Goal: Complete application form

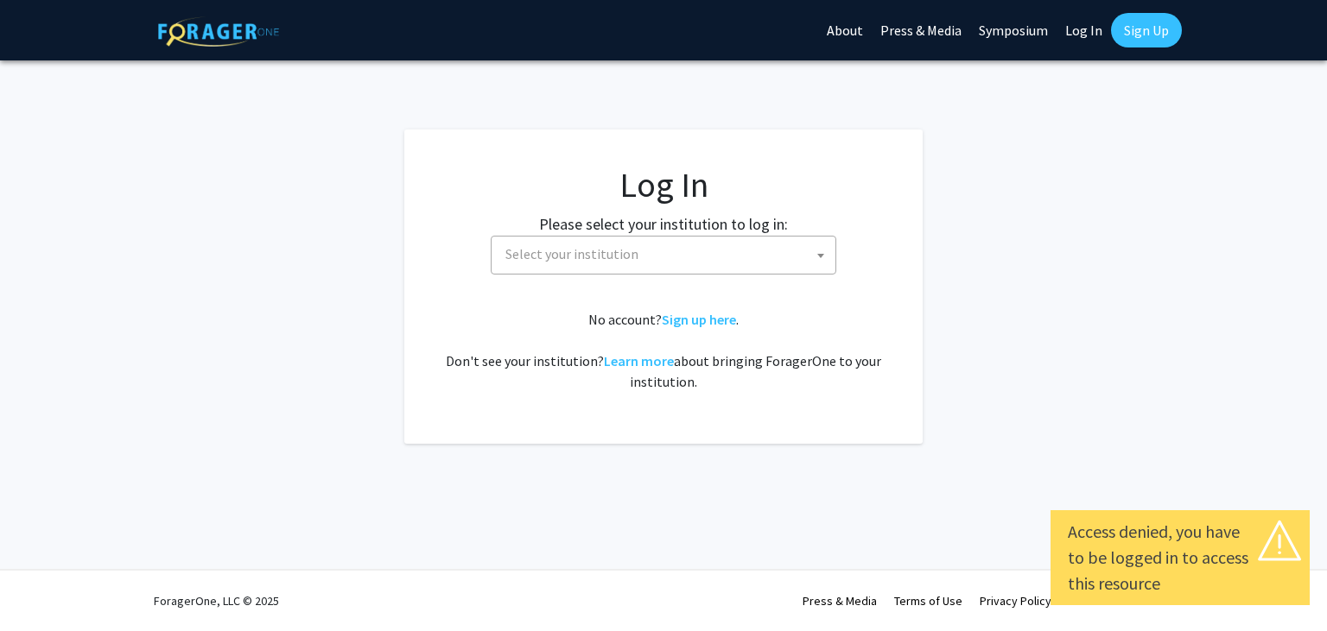
select select
click at [705, 255] on span "Select your institution" at bounding box center [666, 254] width 337 height 35
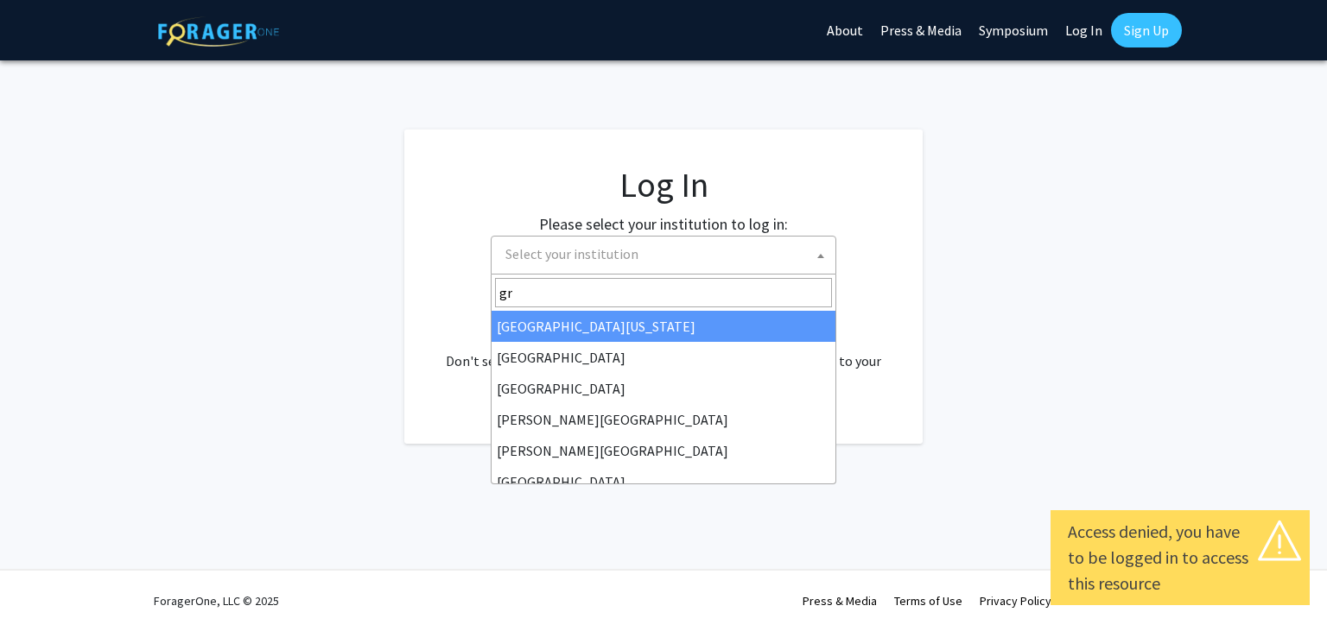
type input "gra"
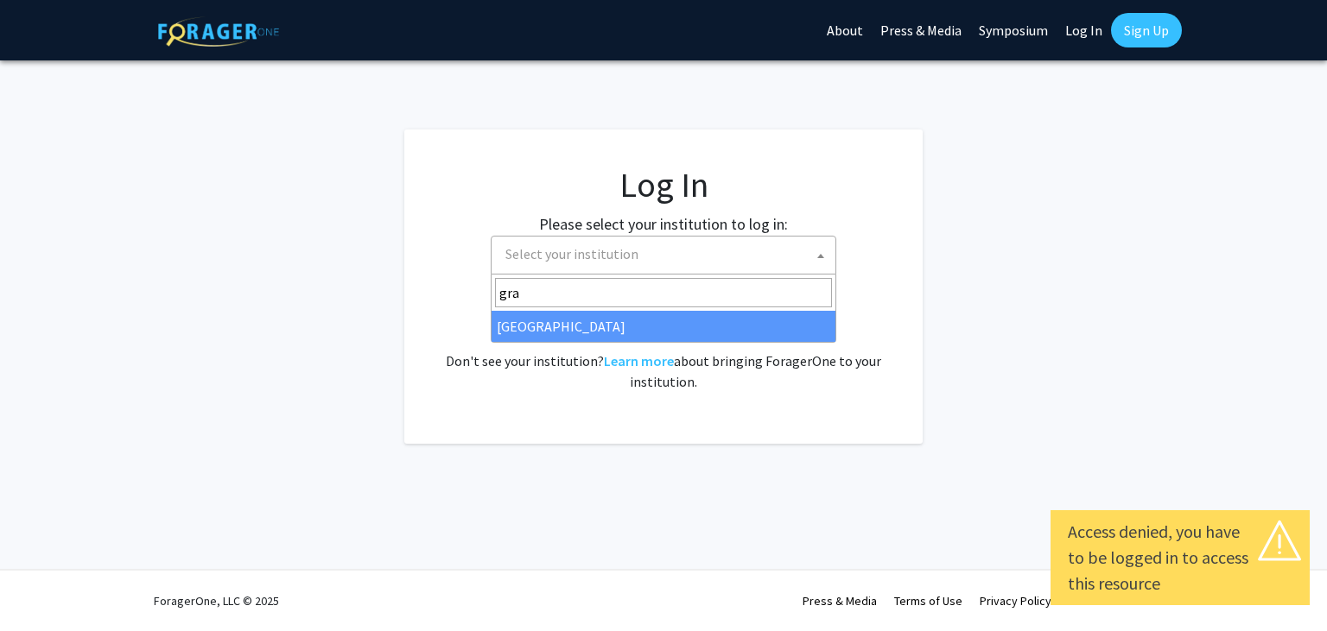
select select "23"
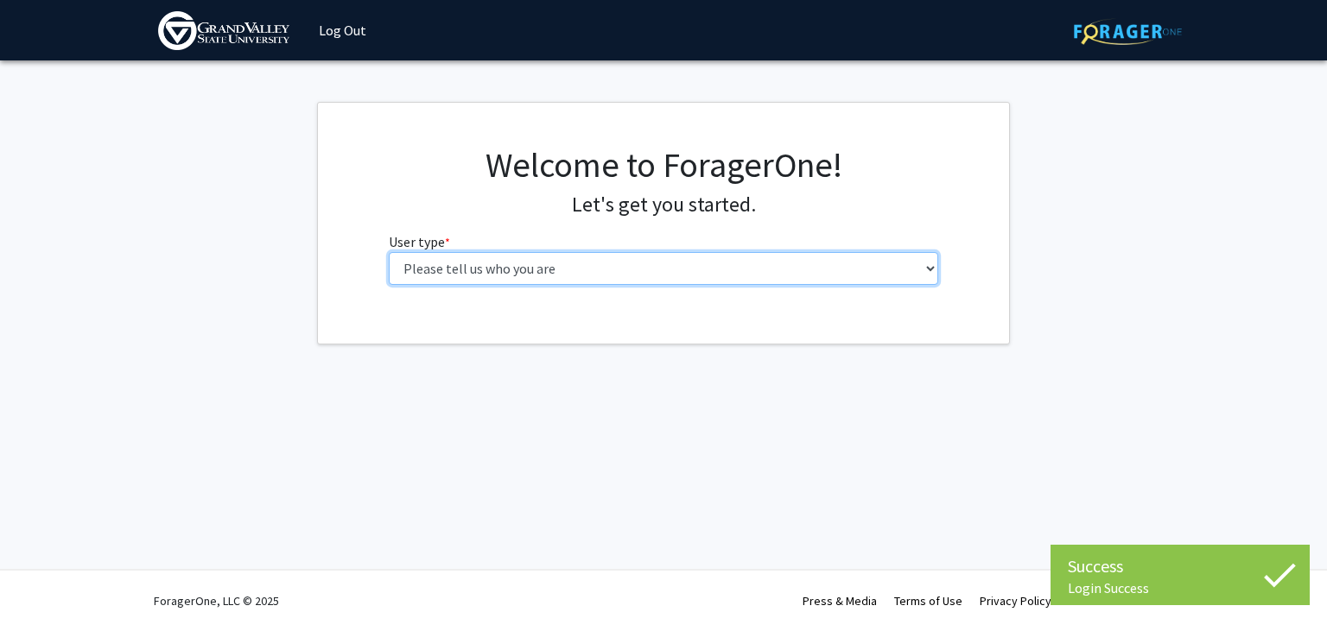
click at [389, 252] on select "Please tell us who you are Undergraduate Student Master's Student Doctoral Cand…" at bounding box center [664, 268] width 550 height 33
select select "1: undergrad"
click option "Undergraduate Student" at bounding box center [0, 0] width 0 height 0
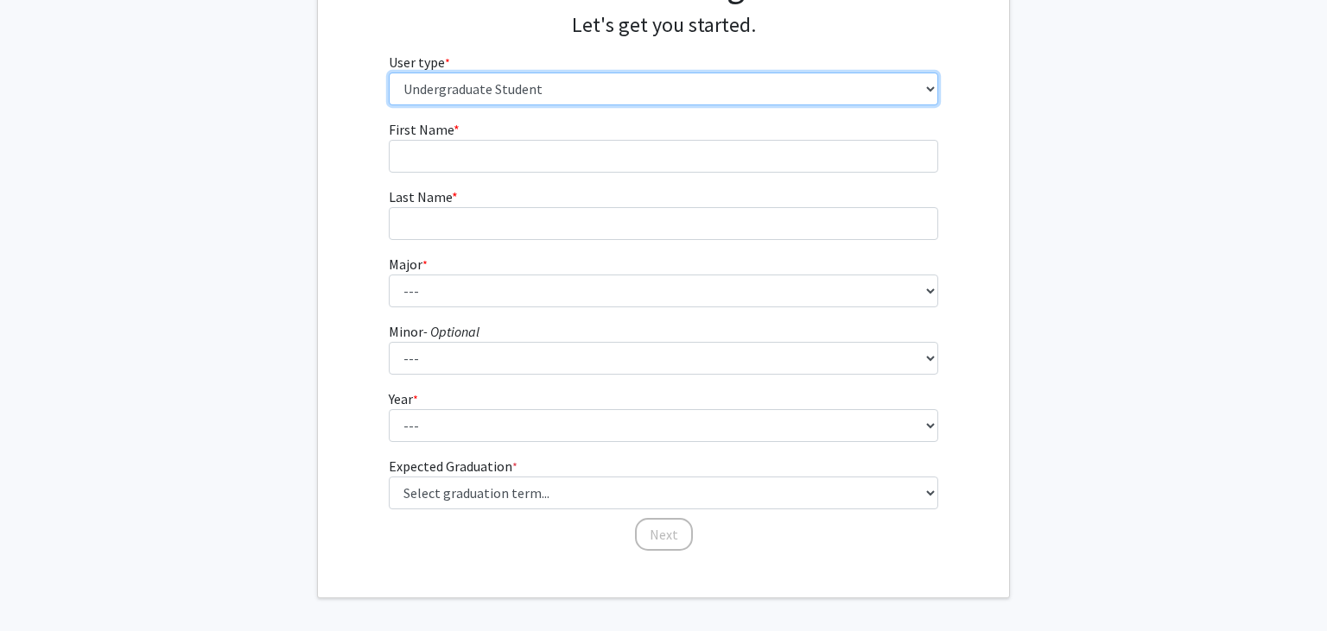
scroll to position [179, 0]
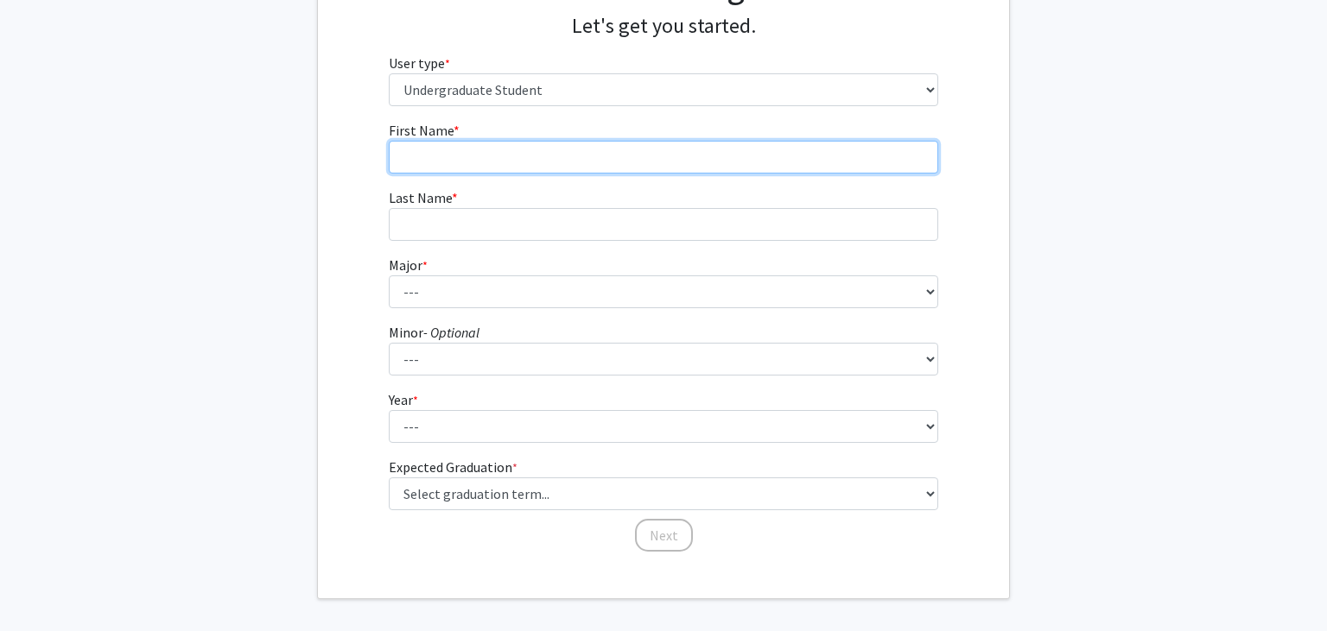
click at [563, 161] on input "First Name * required" at bounding box center [664, 157] width 550 height 33
type input "Michael"
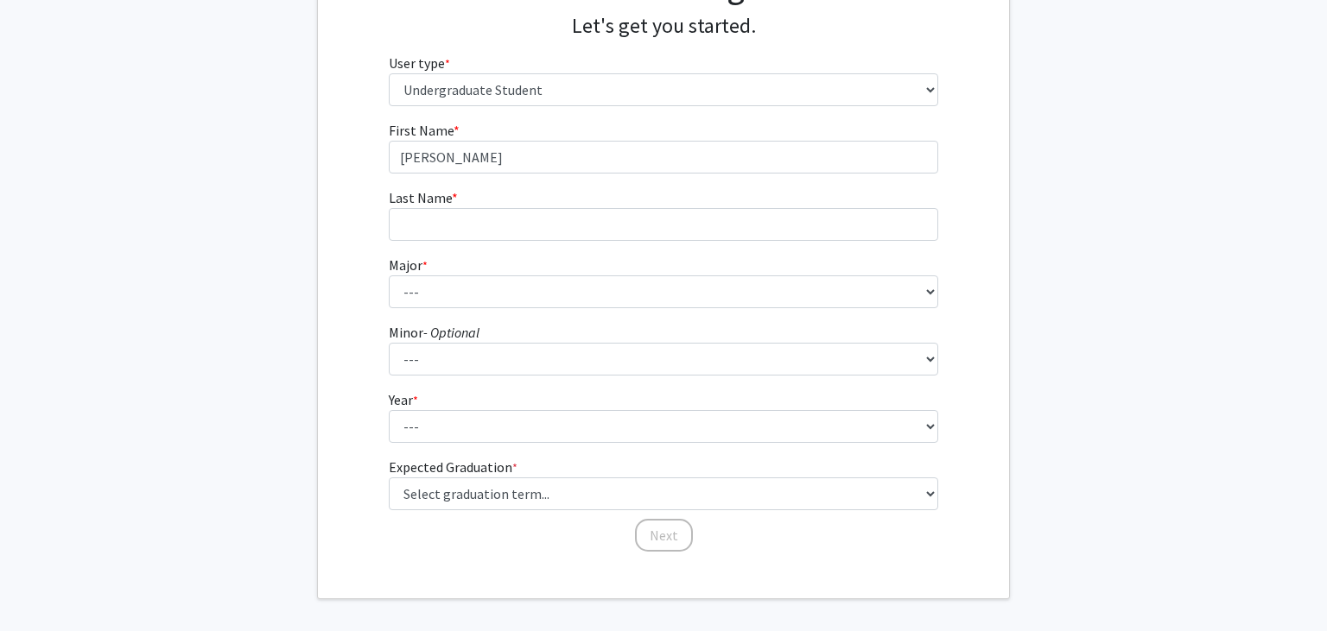
click at [554, 207] on fg-input "Last Name * required" at bounding box center [664, 214] width 550 height 54
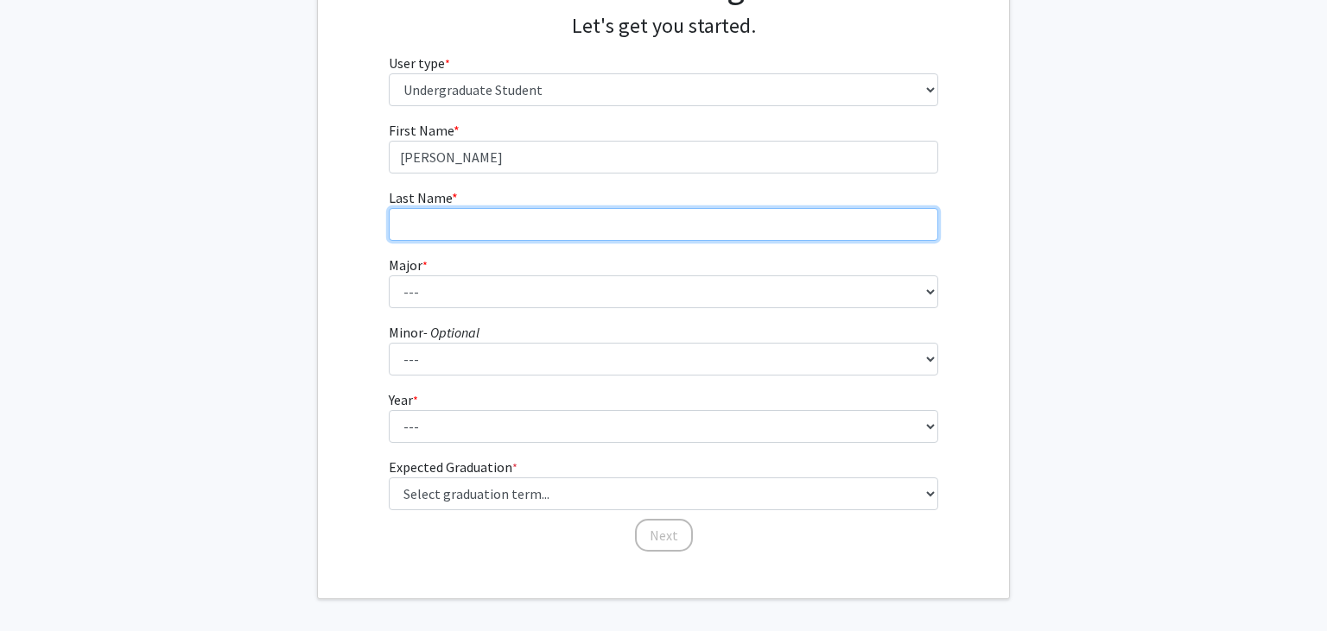
click at [554, 226] on input "Last Name * required" at bounding box center [664, 224] width 550 height 33
type input "Frankowski"
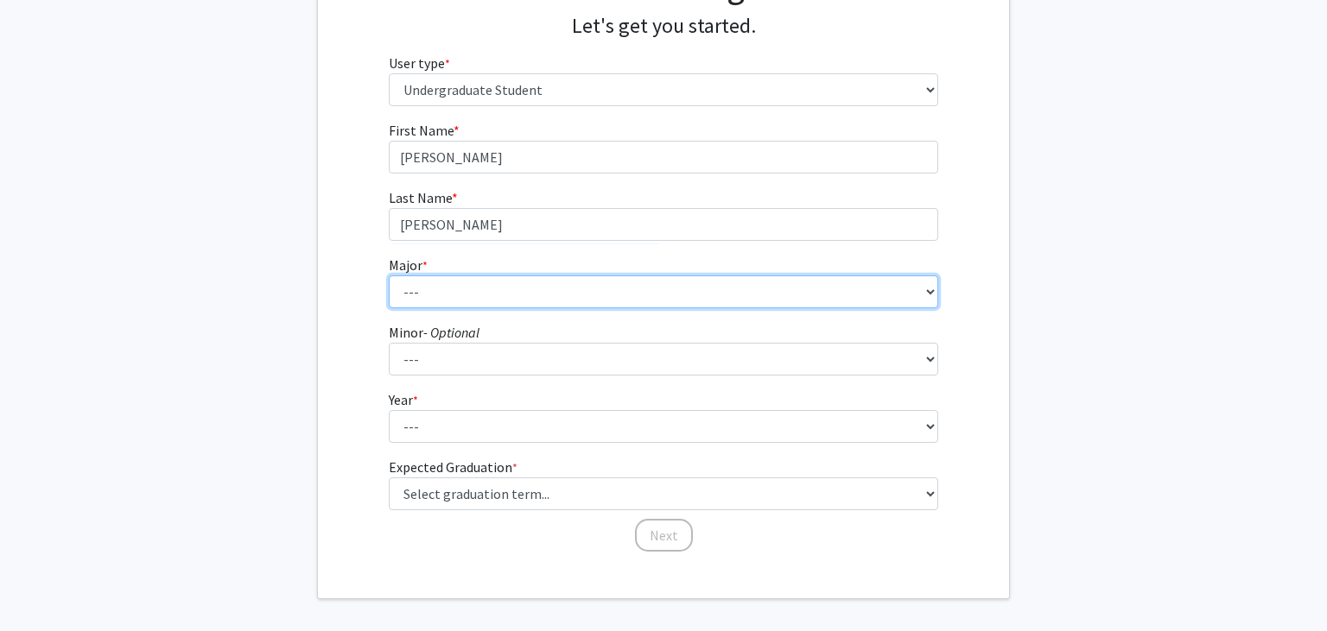
click at [389, 275] on select "--- Advertising and Public Relations Allied Health Science Anthropology Applied…" at bounding box center [664, 291] width 550 height 33
select select "30: 1905"
click option "Cybersecurity" at bounding box center [0, 0] width 0 height 0
click at [606, 294] on select "--- Advertising and Public Relations Allied Health Science Anthropology Applied…" at bounding box center [664, 291] width 550 height 33
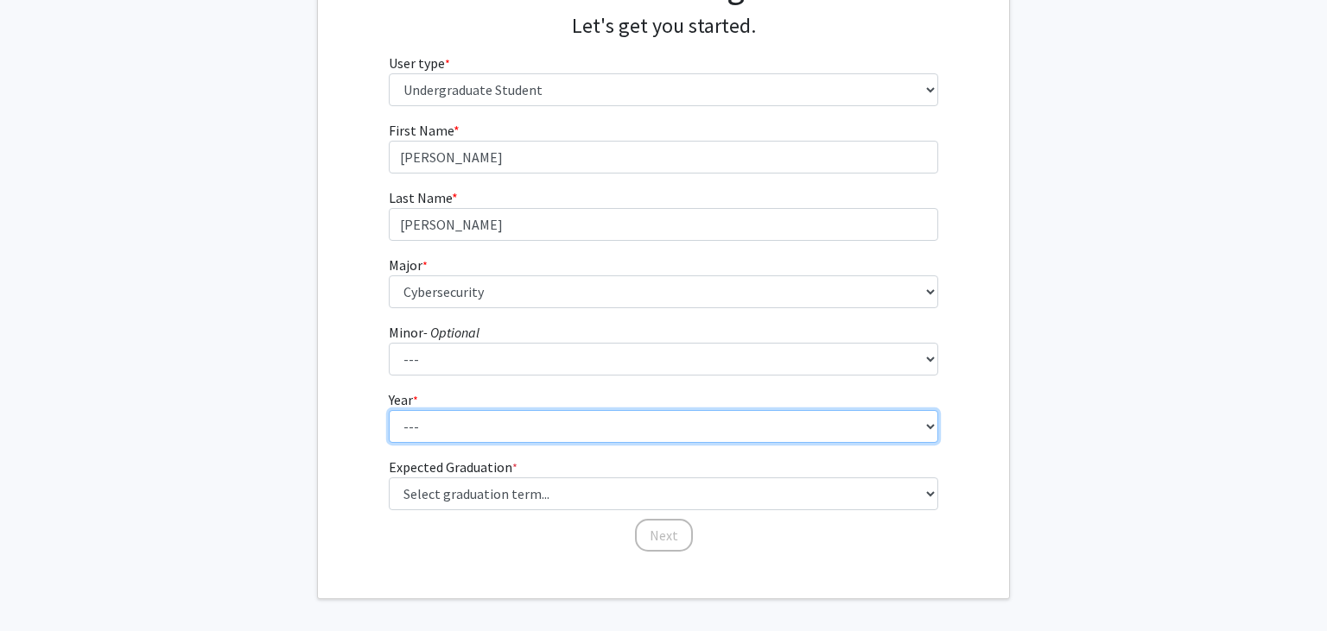
click at [389, 410] on select "--- First-year Sophomore Junior Senior Postbaccalaureate Certificate" at bounding box center [664, 426] width 550 height 33
select select "4: senior"
click option "Senior" at bounding box center [0, 0] width 0 height 0
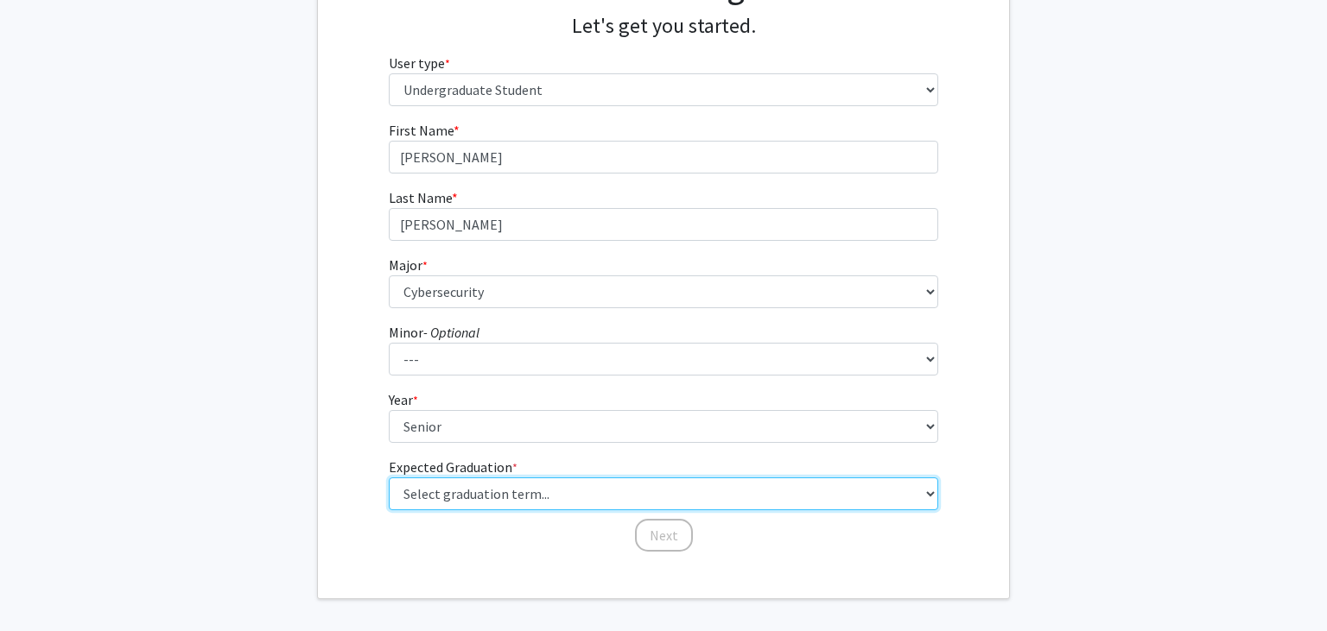
click at [389, 478] on select "Select graduation term... Spring 2025 Summer 2025 Fall 2025 Winter 2025 Spring …" at bounding box center [664, 494] width 550 height 33
select select "12: winter_2027"
click option "Winter 2027" at bounding box center [0, 0] width 0 height 0
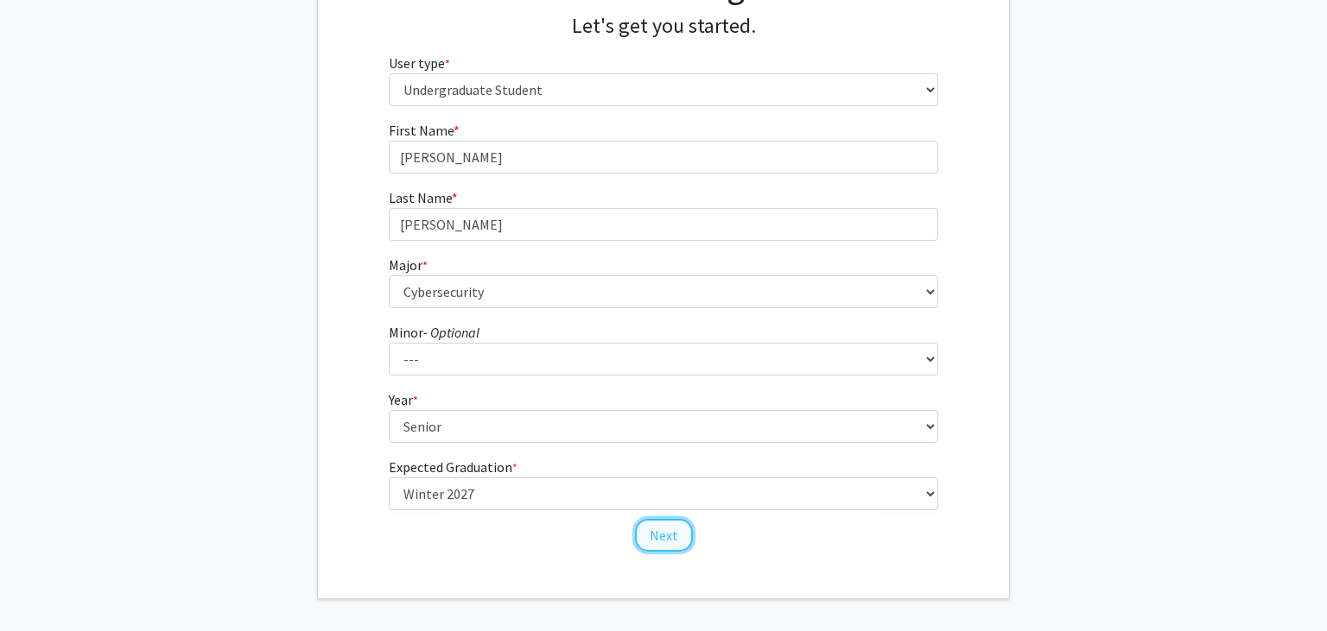
click at [663, 529] on button "Next" at bounding box center [664, 535] width 58 height 33
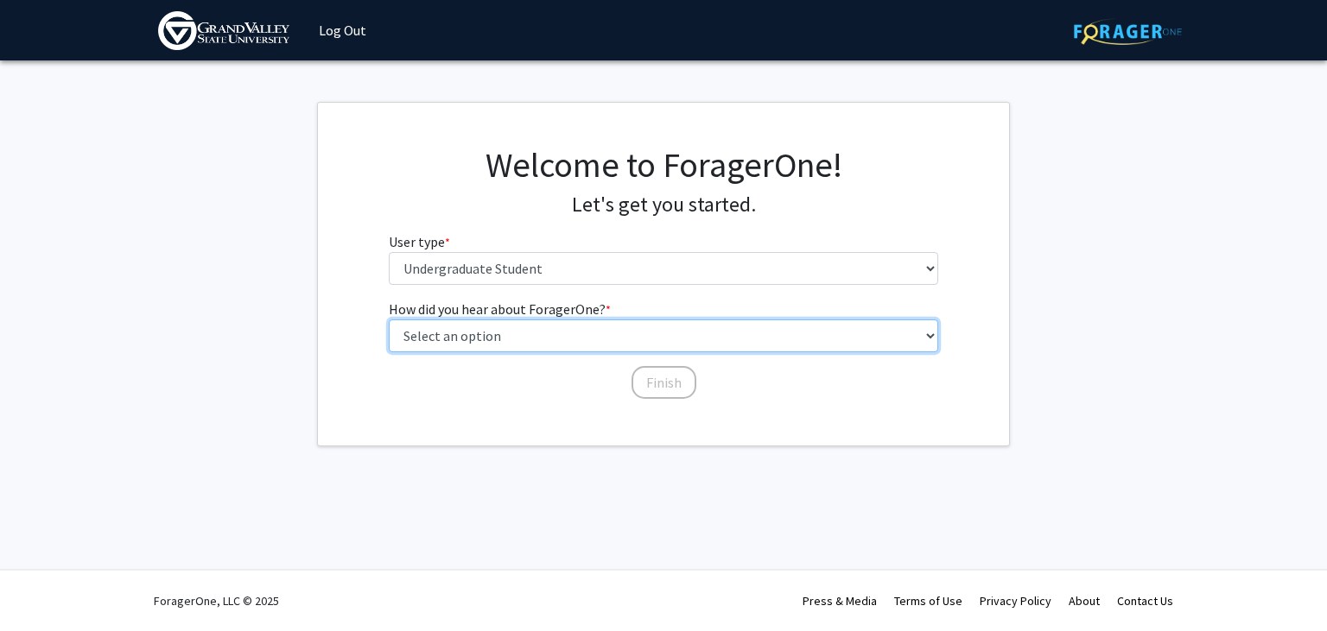
click at [389, 320] on select "Select an option Peer/student recommendation Faculty/staff recommendation Unive…" at bounding box center [664, 336] width 550 height 33
select select "1: peer_recommendation"
click option "Peer/student recommendation" at bounding box center [0, 0] width 0 height 0
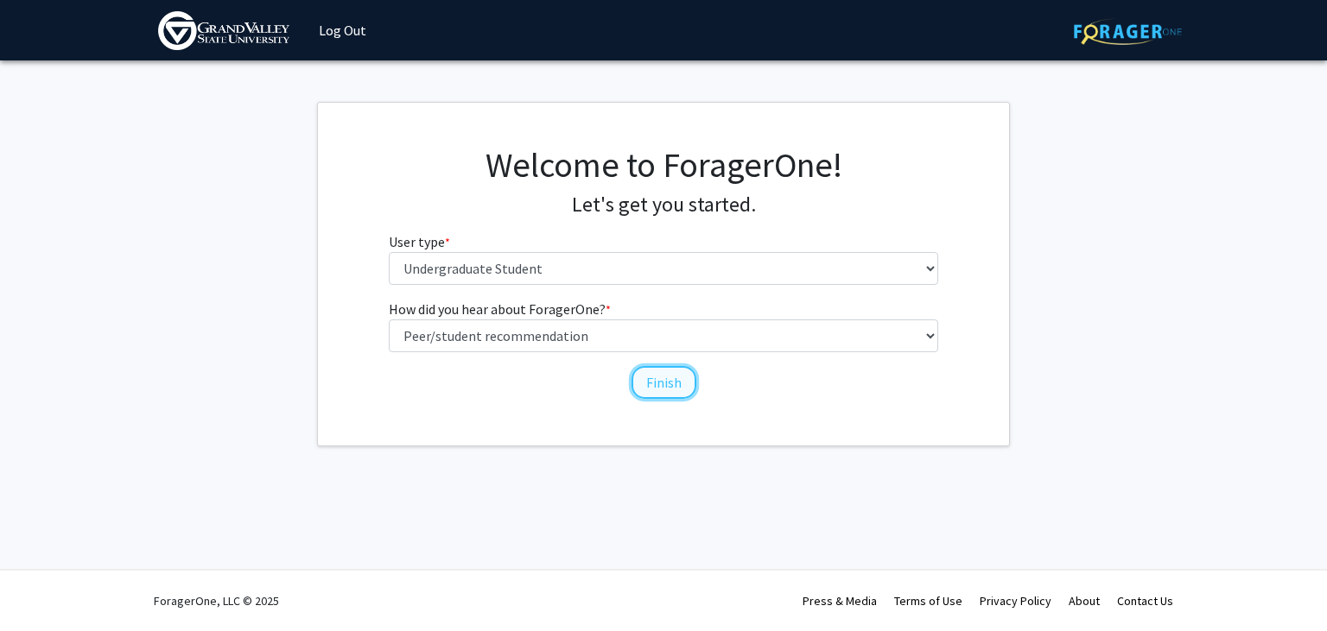
click at [681, 390] on button "Finish" at bounding box center [663, 382] width 65 height 33
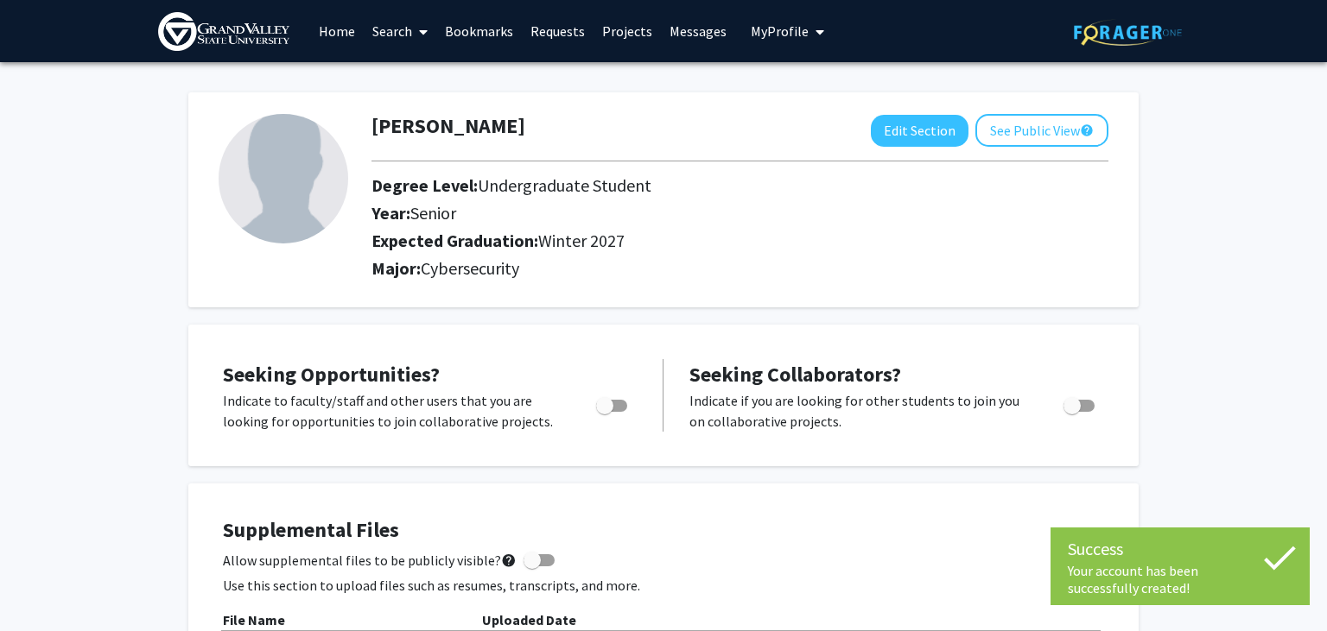
click at [385, 32] on link "Search" at bounding box center [400, 31] width 73 height 60
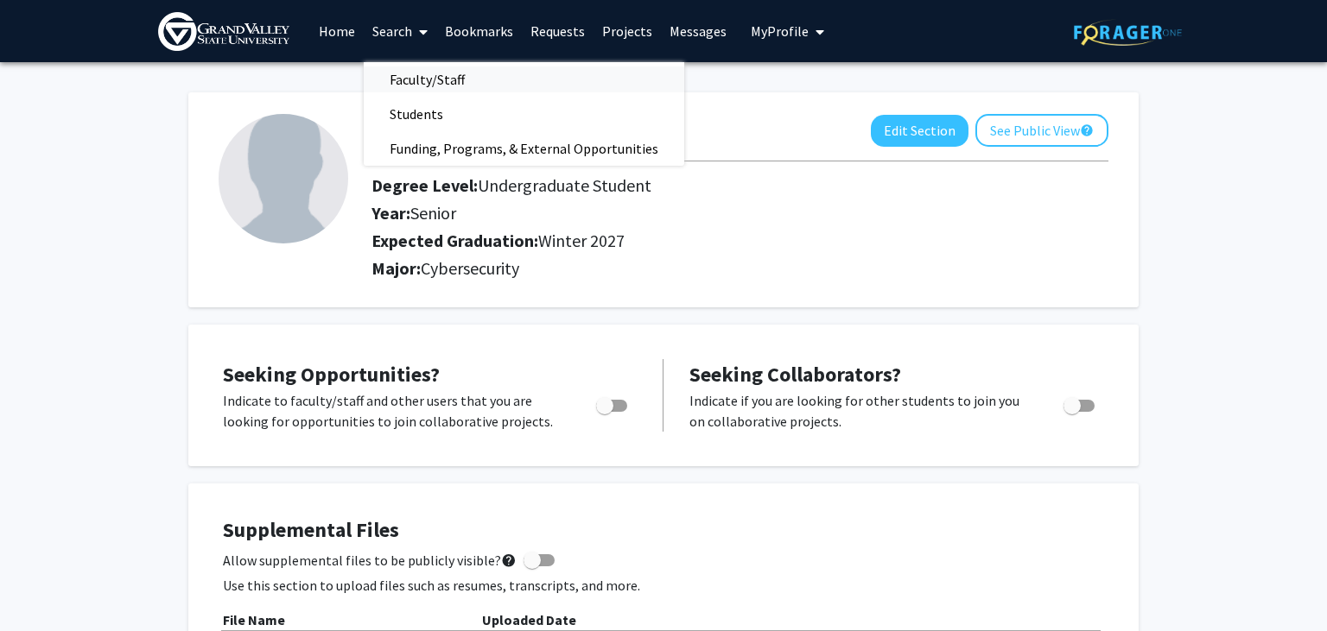
click at [399, 78] on span "Faculty/Staff" at bounding box center [427, 79] width 127 height 35
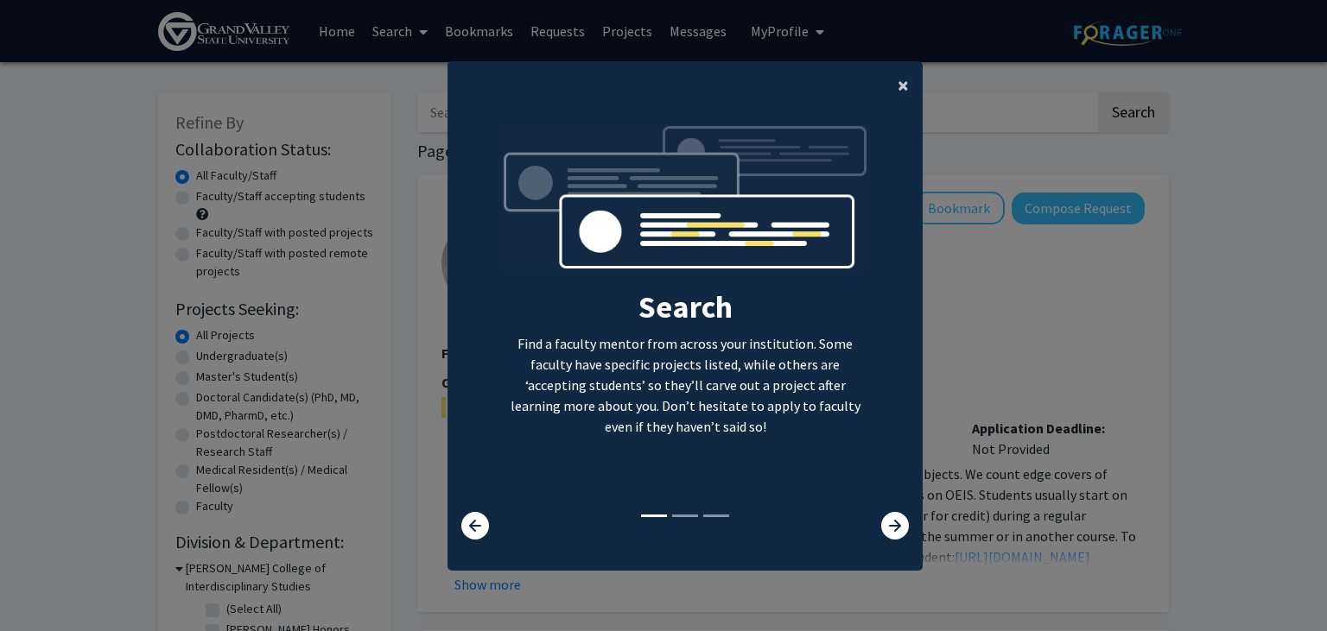
click at [899, 88] on span "×" at bounding box center [902, 85] width 11 height 27
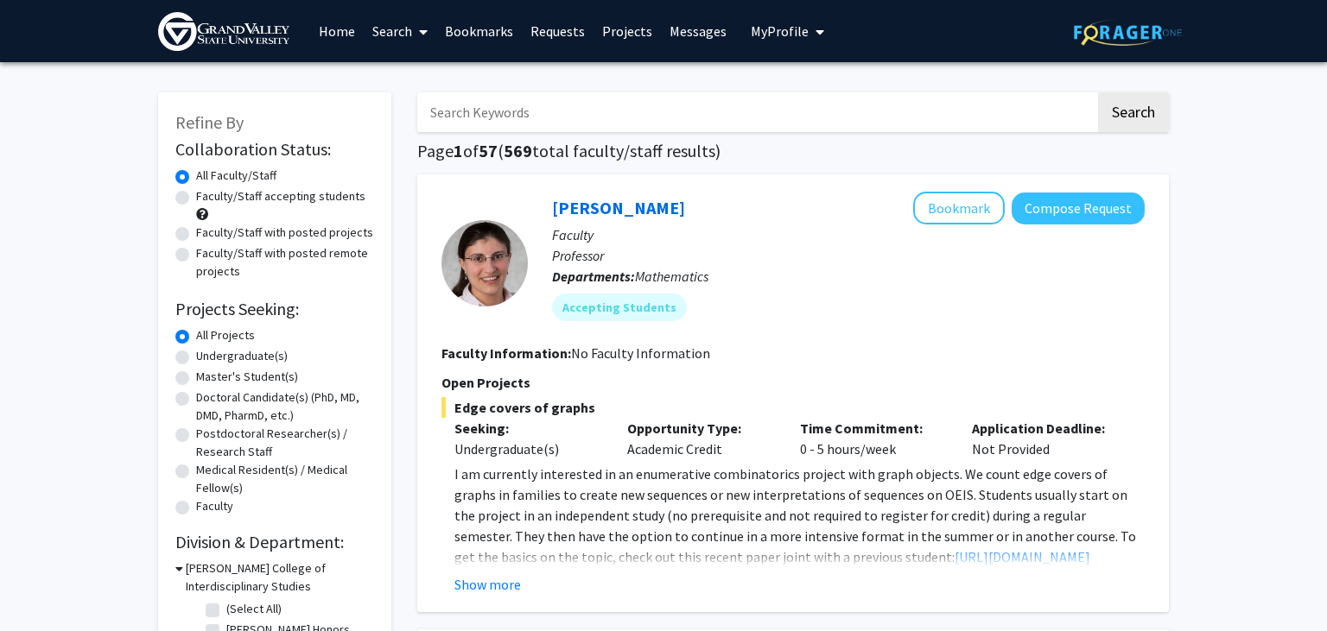
click at [852, 96] on input "Search Keywords" at bounding box center [756, 112] width 678 height 40
click at [1098, 92] on button "Search" at bounding box center [1133, 112] width 71 height 40
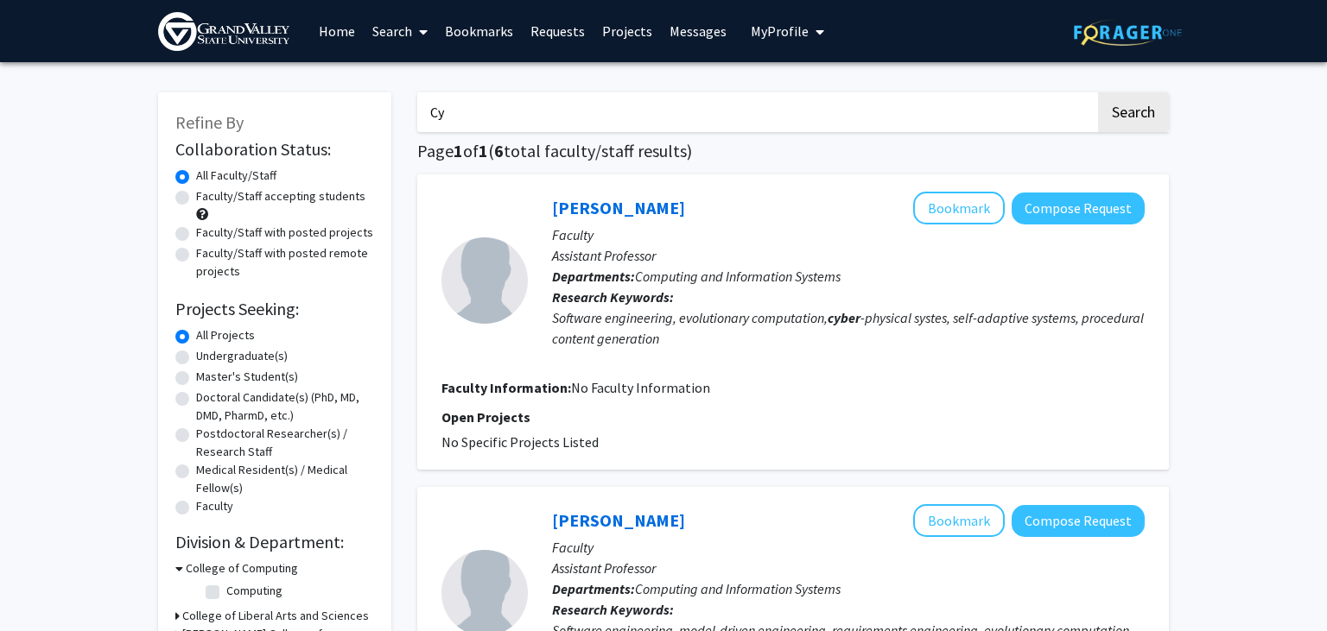
type input "C"
click at [389, 41] on link "Search" at bounding box center [400, 31] width 73 height 60
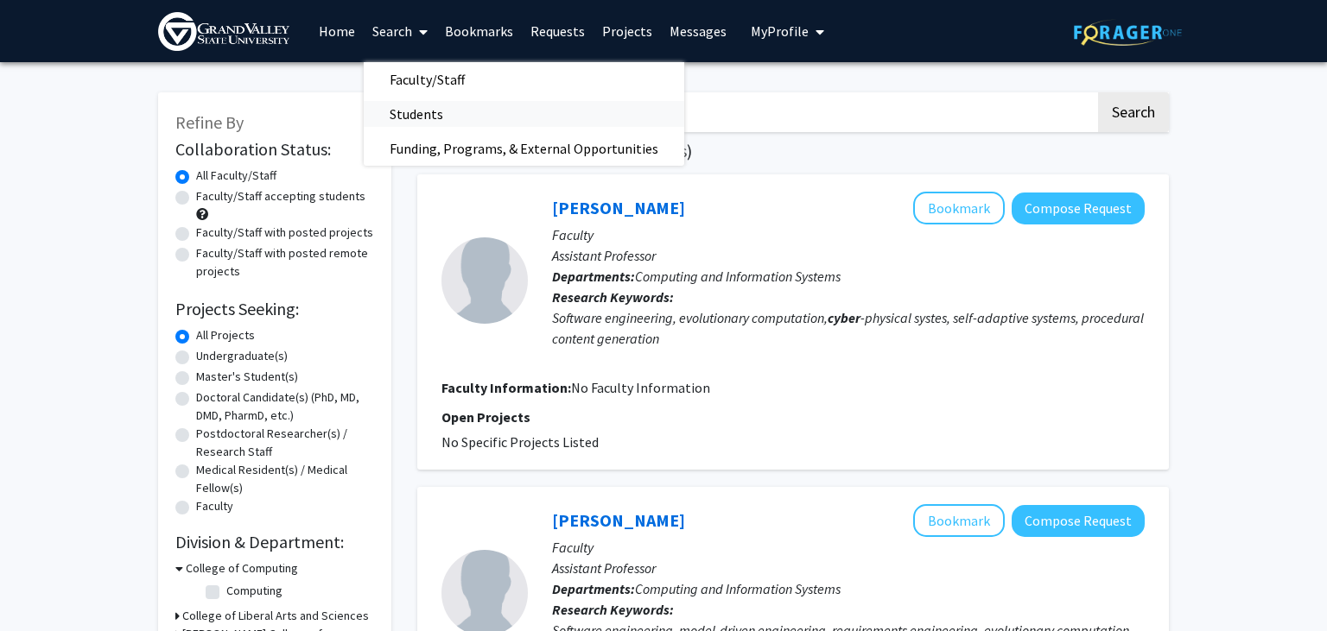
click at [469, 117] on link "Students" at bounding box center [524, 114] width 320 height 26
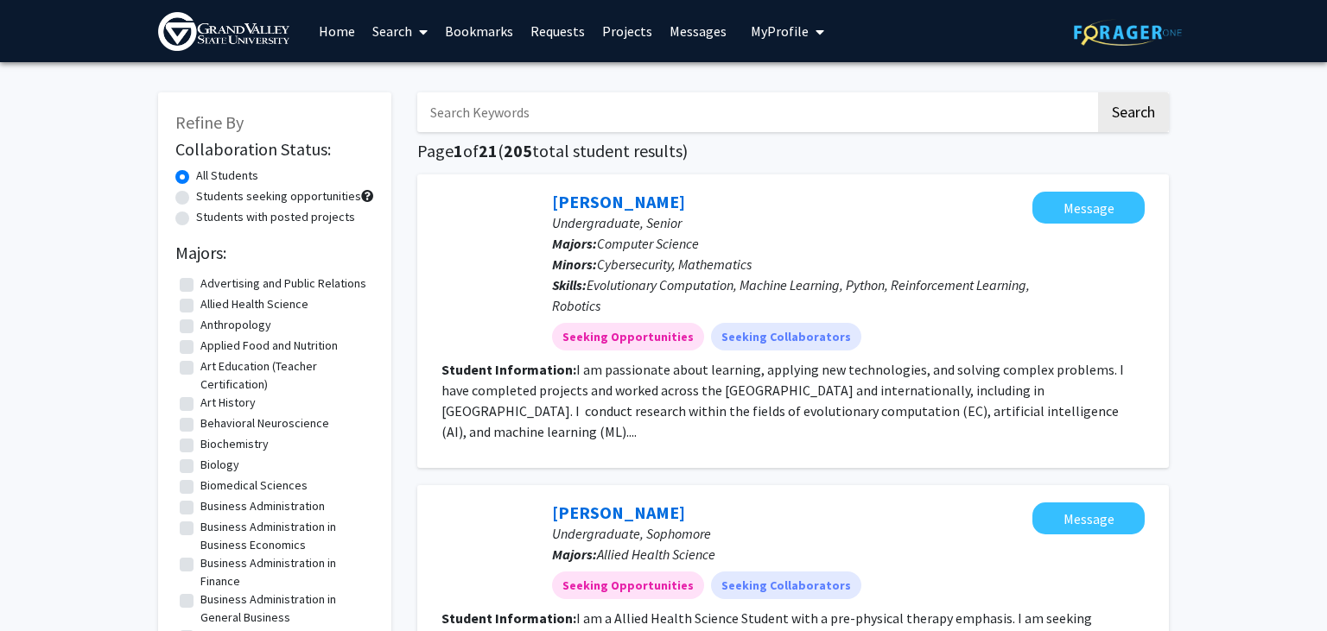
click at [410, 50] on link "Search" at bounding box center [400, 31] width 73 height 60
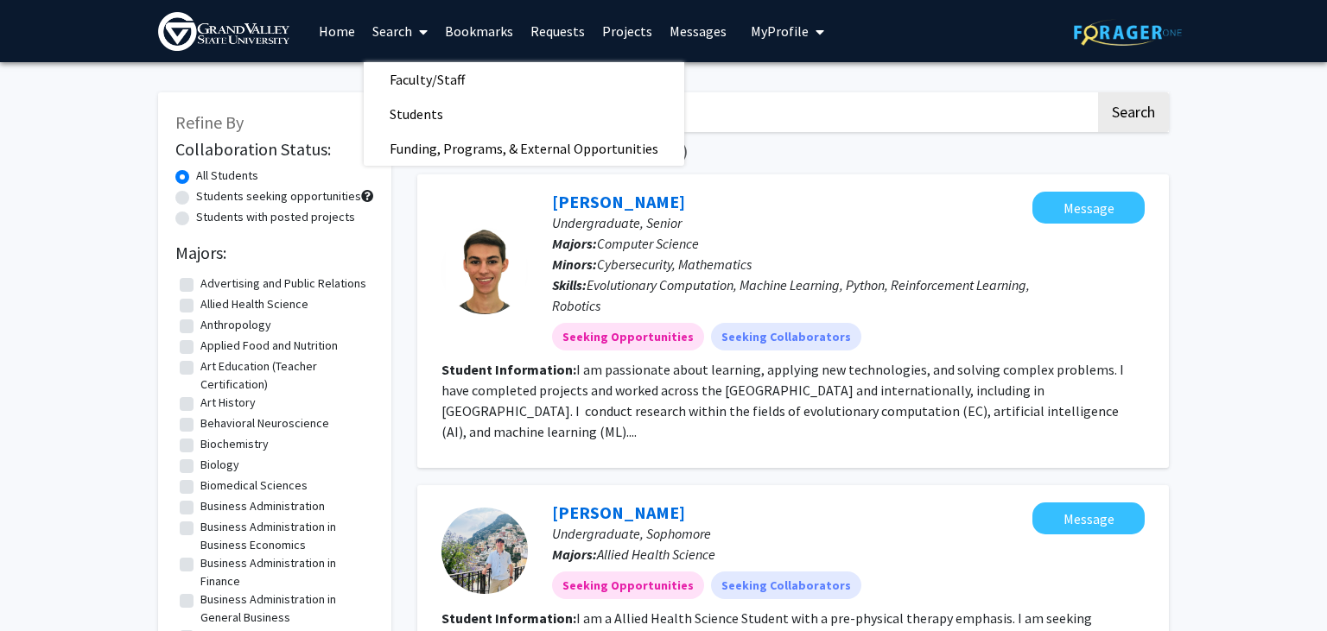
click at [336, 39] on link "Home" at bounding box center [337, 31] width 54 height 60
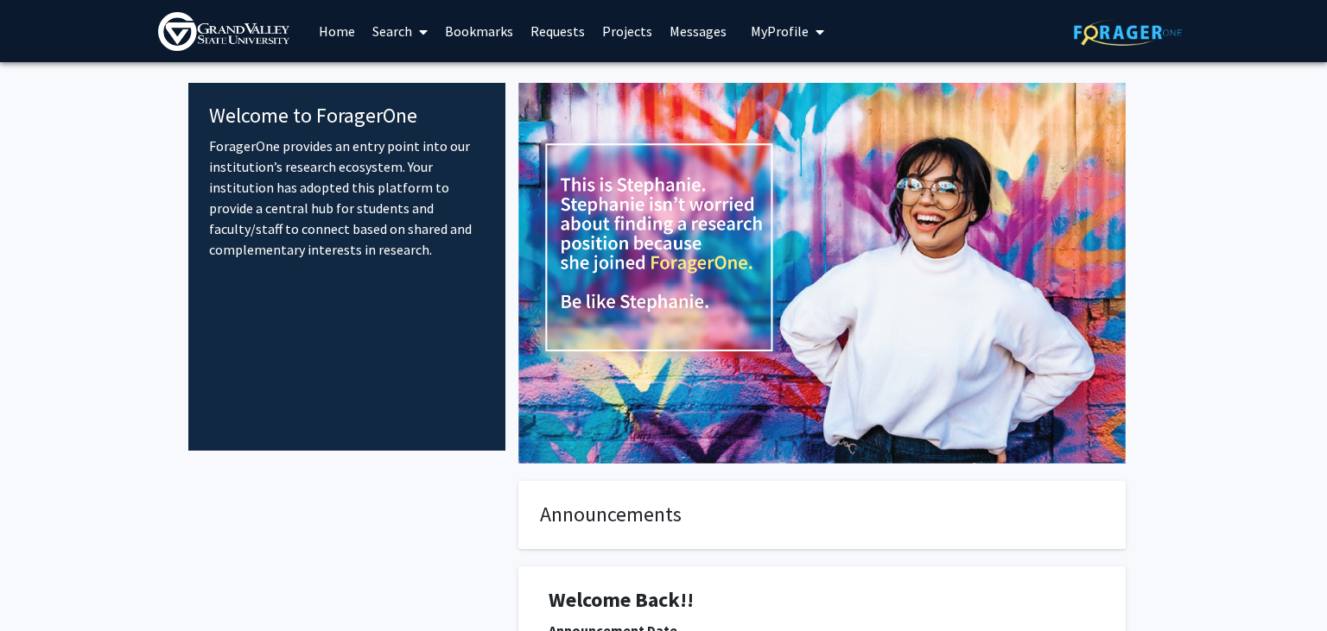
click at [606, 43] on link "Projects" at bounding box center [626, 31] width 67 height 60
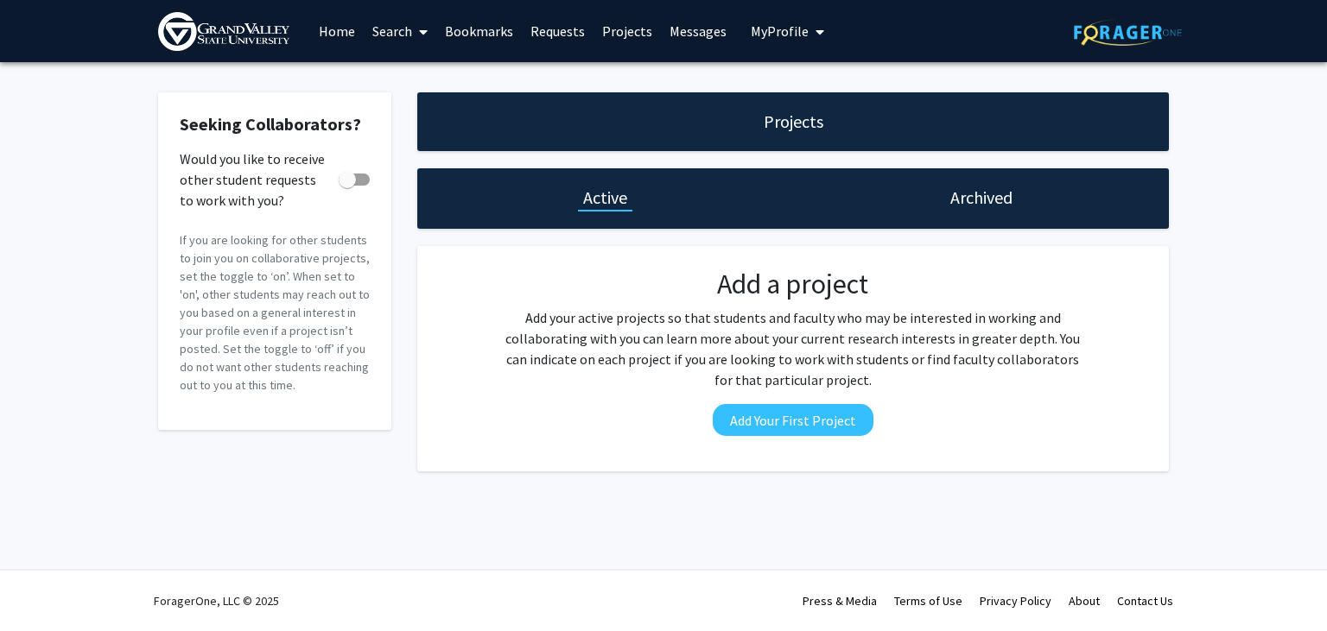
click at [561, 29] on link "Requests" at bounding box center [558, 31] width 72 height 60
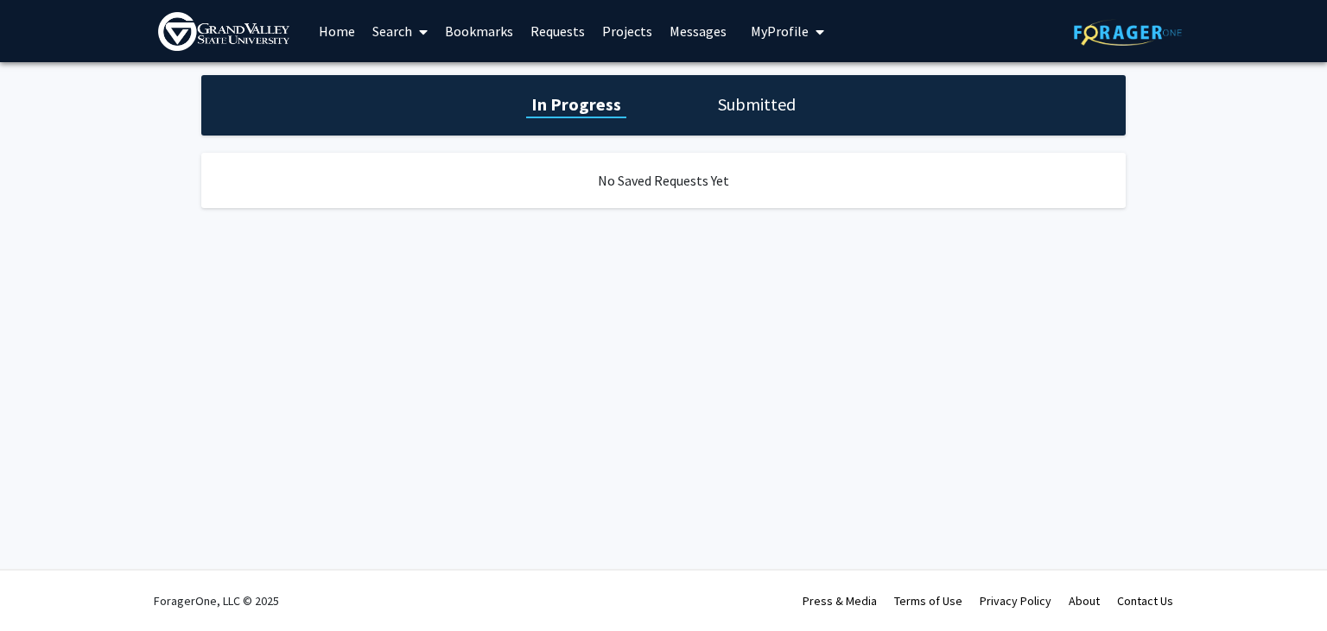
click at [492, 28] on link "Bookmarks" at bounding box center [478, 31] width 85 height 60
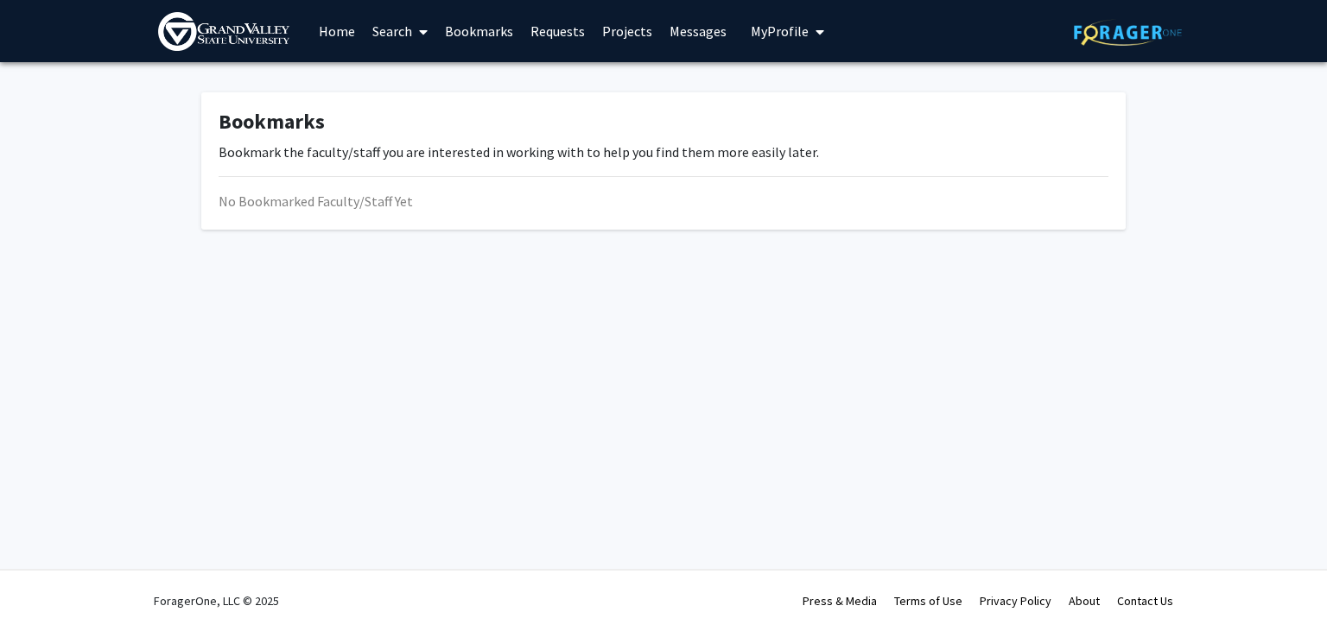
click at [406, 30] on link "Search" at bounding box center [400, 31] width 73 height 60
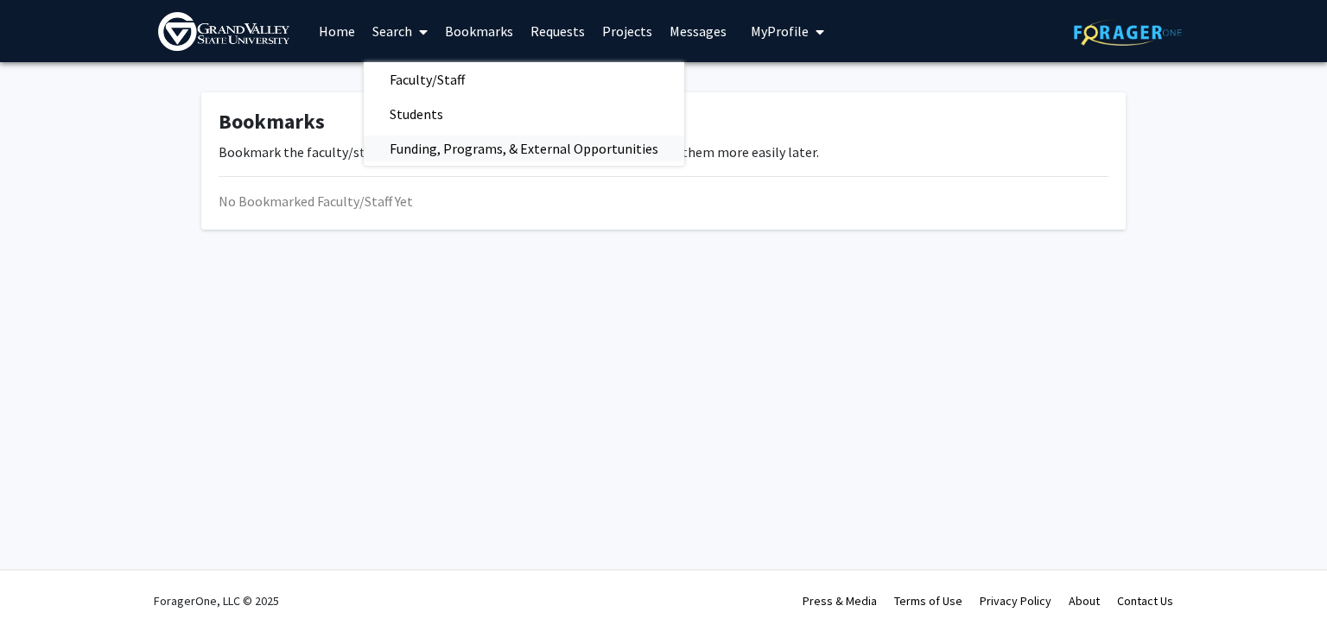
click at [447, 147] on span "Funding, Programs, & External Opportunities" at bounding box center [524, 148] width 320 height 35
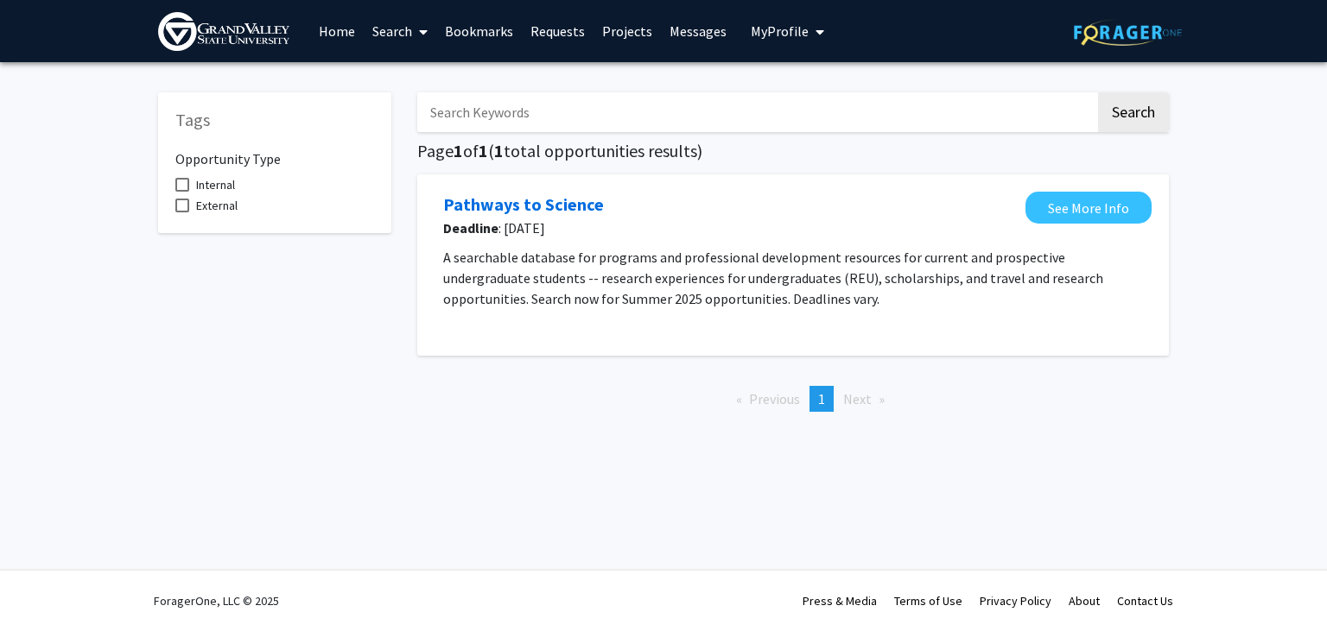
click at [556, 116] on input "Search Keywords" at bounding box center [756, 112] width 678 height 40
click at [427, 44] on span at bounding box center [420, 32] width 16 height 60
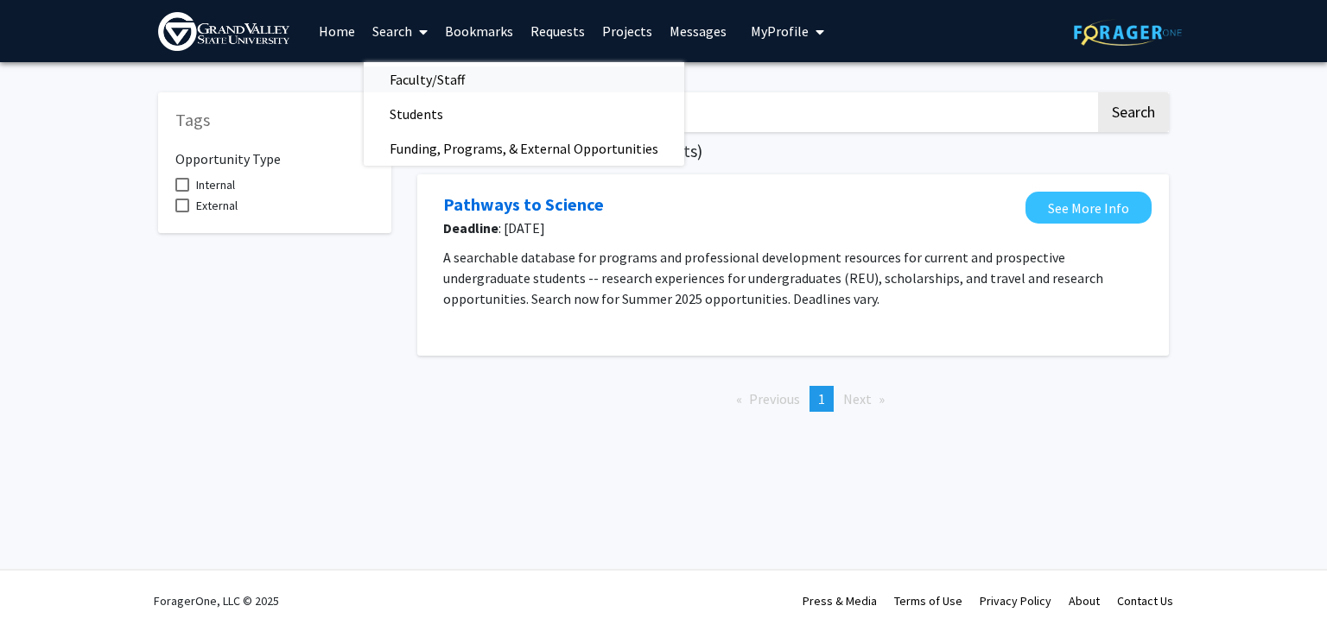
click at [427, 76] on span "Faculty/Staff" at bounding box center [427, 79] width 127 height 35
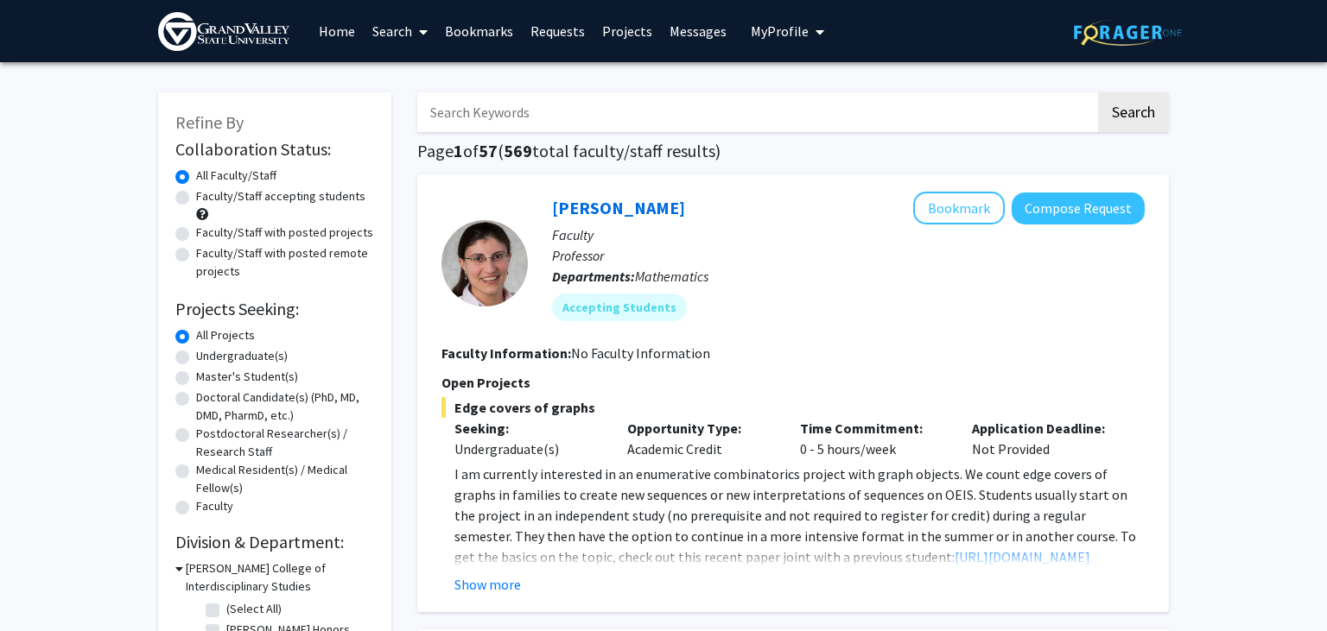
click at [791, 122] on input "Search Keywords" at bounding box center [756, 112] width 678 height 40
type input "Cybersecurity"
click at [1098, 92] on button "Search" at bounding box center [1133, 112] width 71 height 40
type input "Sutton"
click at [1098, 92] on button "Search" at bounding box center [1133, 112] width 71 height 40
